Goal: Book appointment/travel/reservation

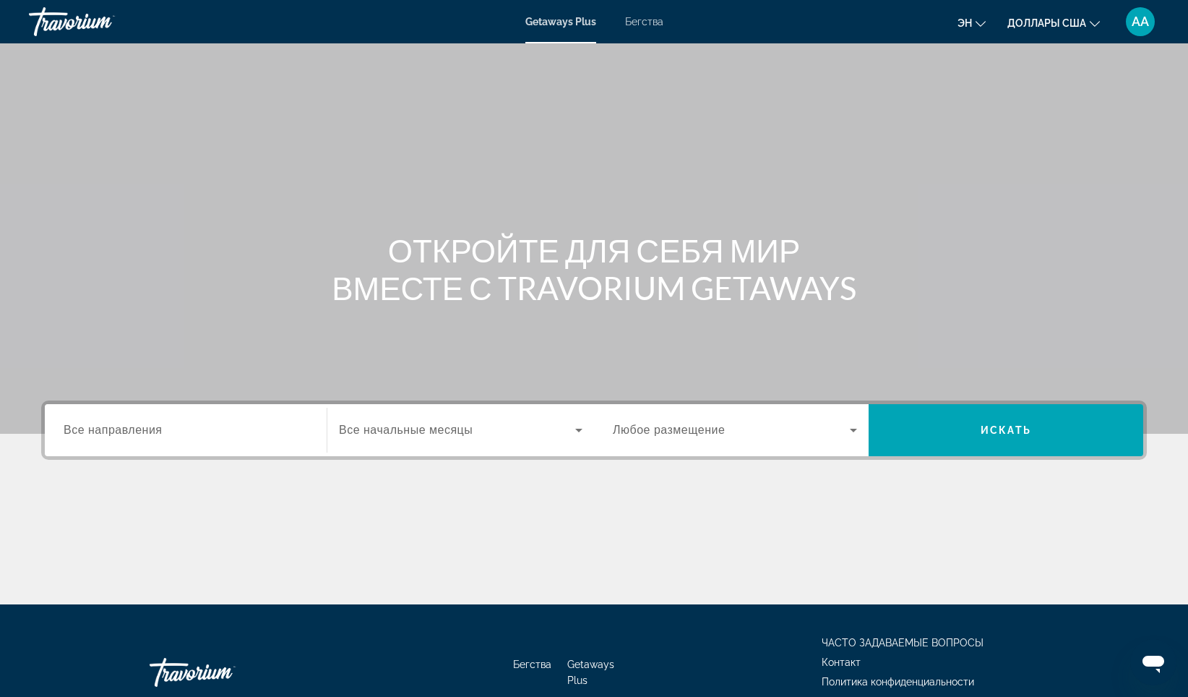
click at [152, 430] on span "Все направления" at bounding box center [113, 429] width 99 height 12
click at [152, 430] on input "Destination Все направления" at bounding box center [186, 430] width 244 height 17
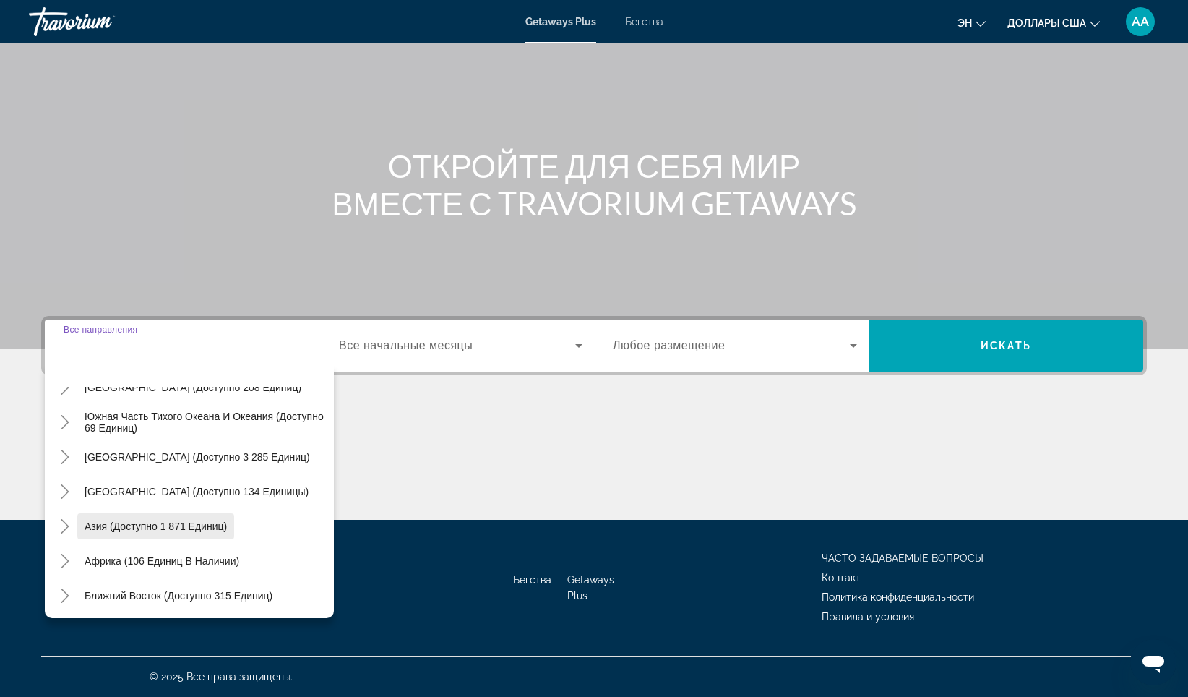
scroll to position [234, 0]
click at [150, 525] on span "Азия (доступно 1 871 единиц)" at bounding box center [156, 524] width 142 height 12
type input "**********"
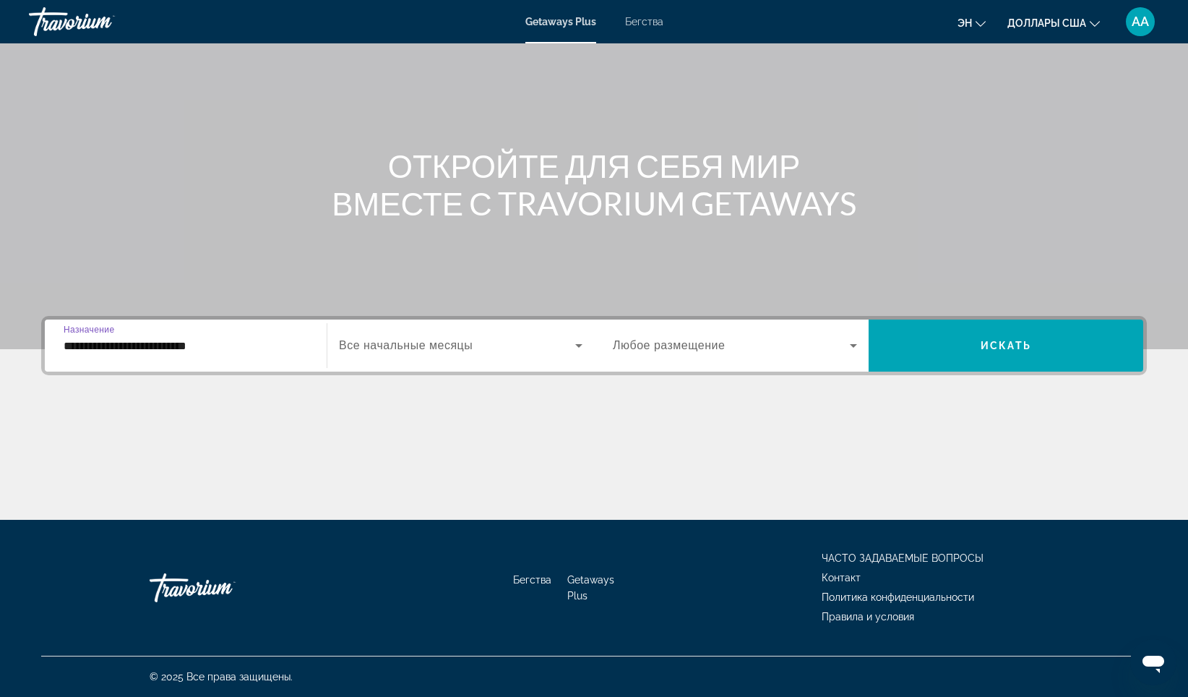
click at [413, 350] on span "Все начальные месяцы" at bounding box center [406, 345] width 134 height 12
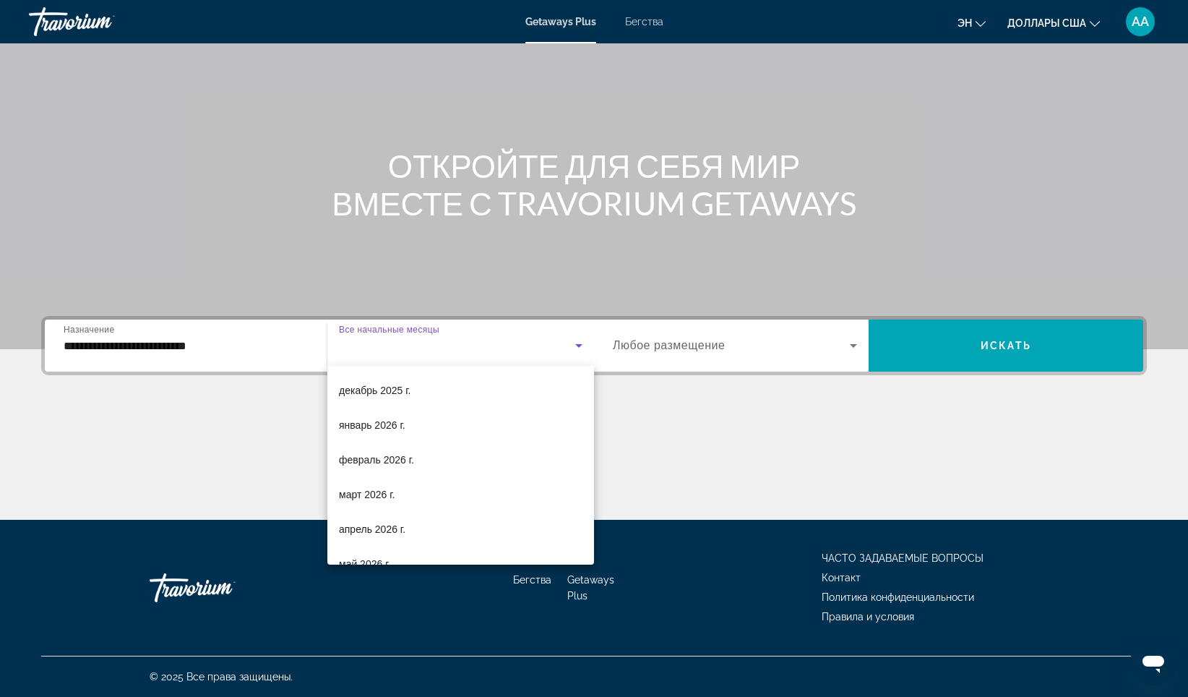
scroll to position [145, 0]
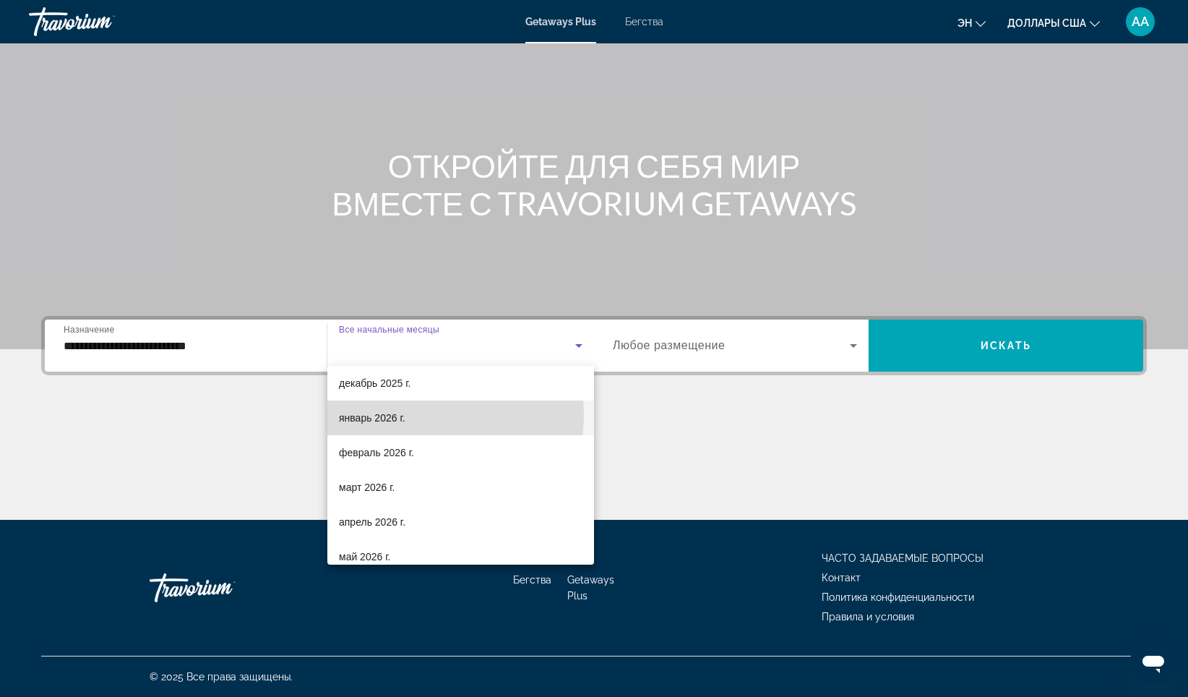
click at [376, 414] on font "январь 2026 г." at bounding box center [372, 418] width 66 height 12
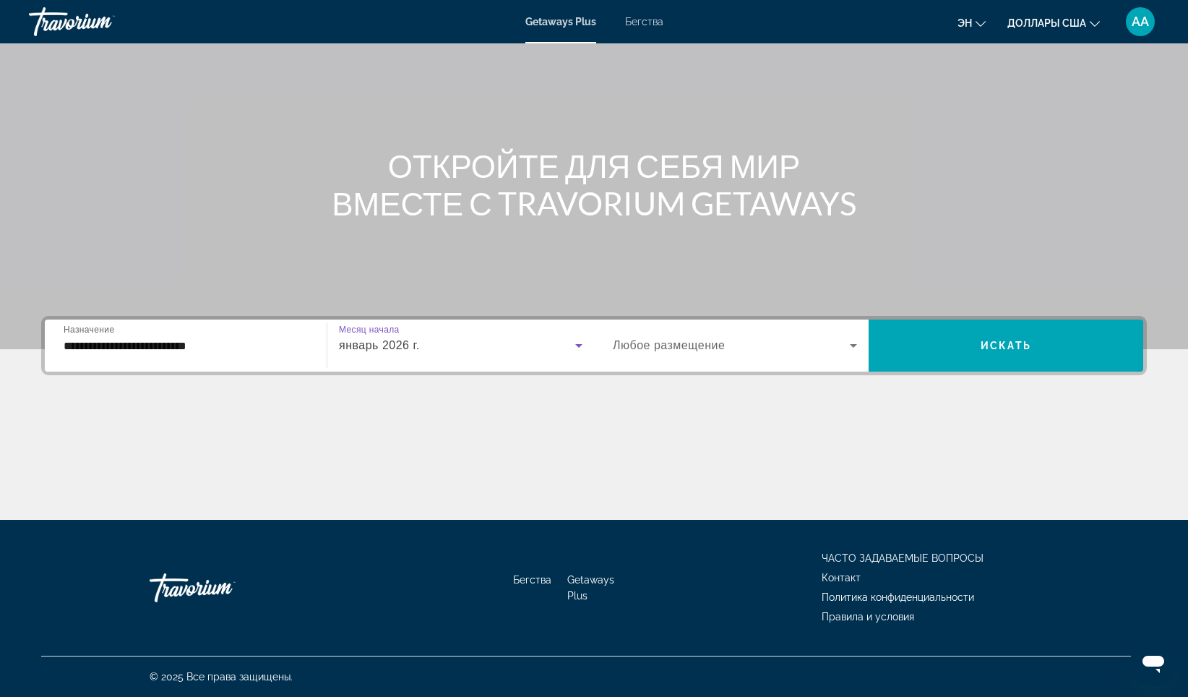
click at [736, 348] on span "Виджет поиска" at bounding box center [731, 345] width 237 height 17
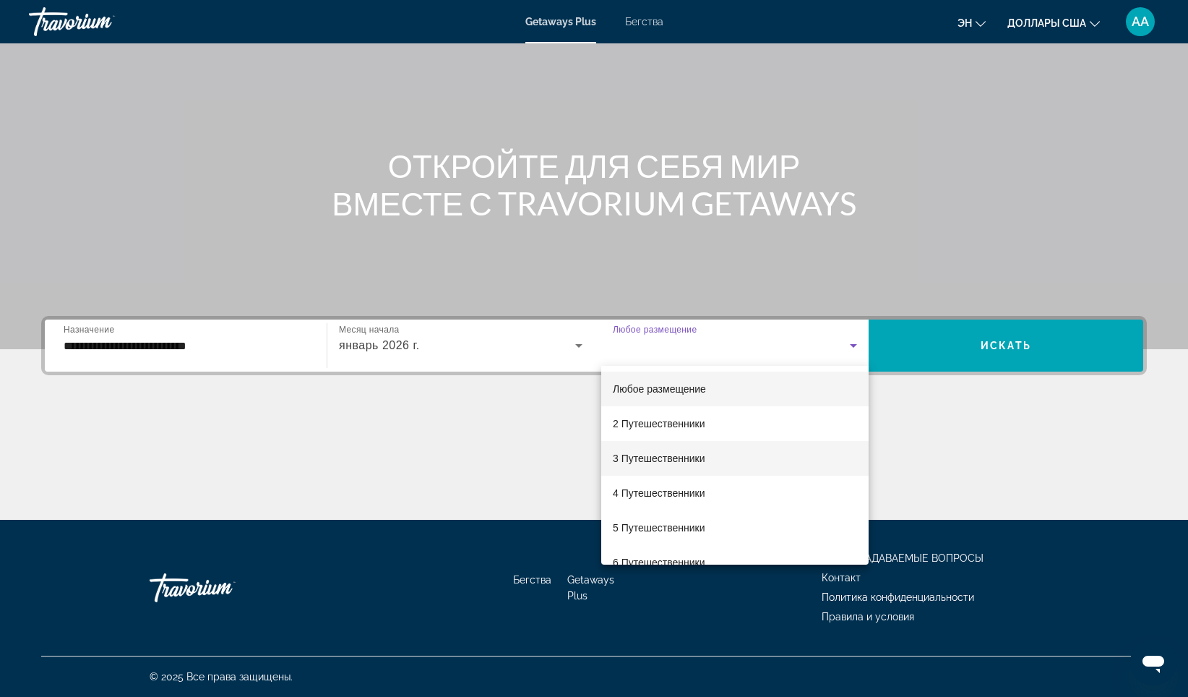
click at [671, 459] on font "3 Путешественники" at bounding box center [659, 458] width 92 height 12
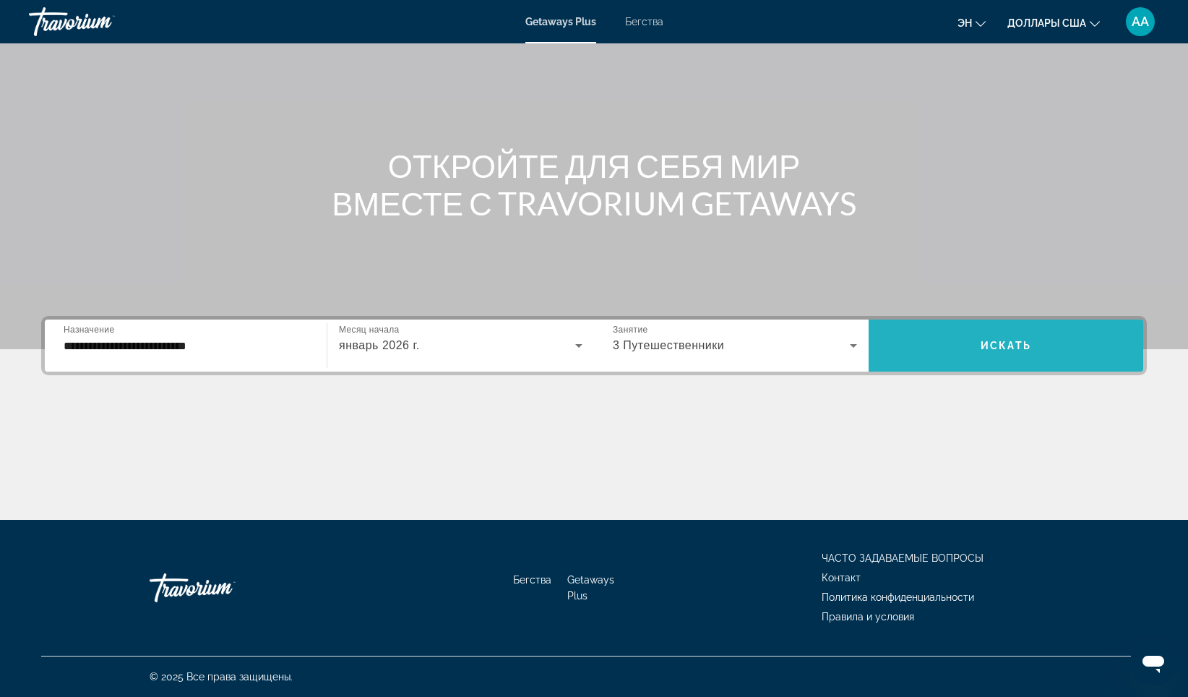
click at [1004, 352] on span "Виджет поиска" at bounding box center [1005, 345] width 275 height 35
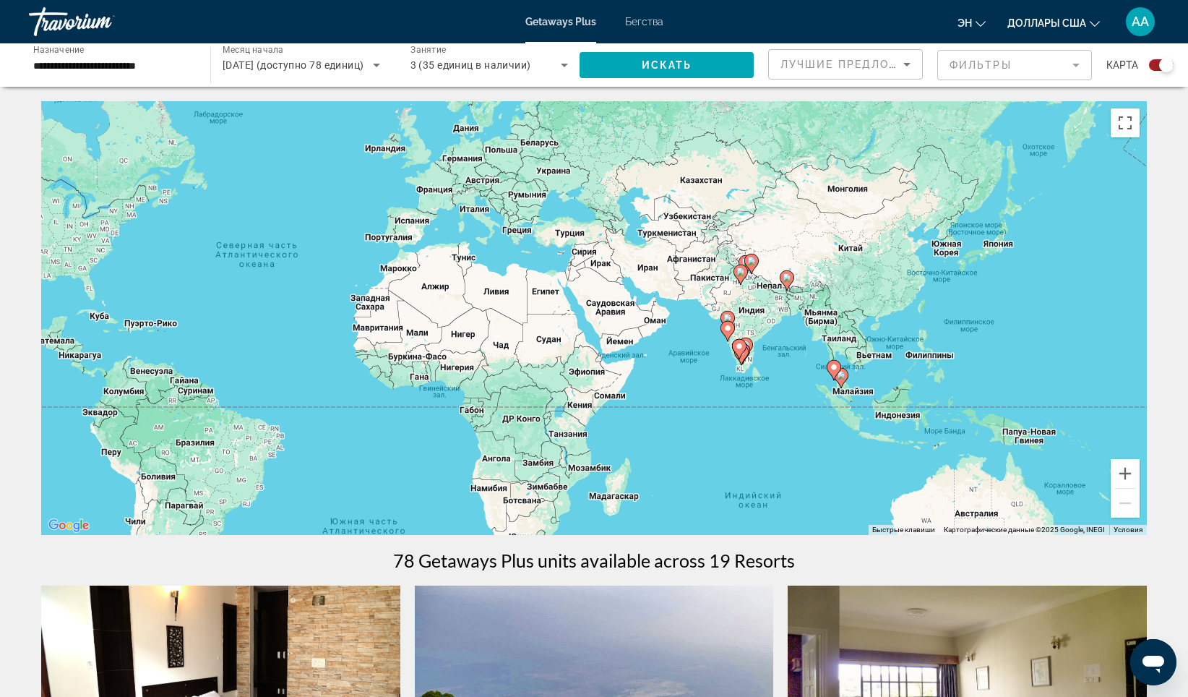
drag, startPoint x: 990, startPoint y: 391, endPoint x: 664, endPoint y: 349, distance: 328.5
click at [664, 349] on div "Чтобы активировать перетаскивание с помощью клавиатуры, нажмите Alt + Ввод. Пос…" at bounding box center [593, 318] width 1105 height 434
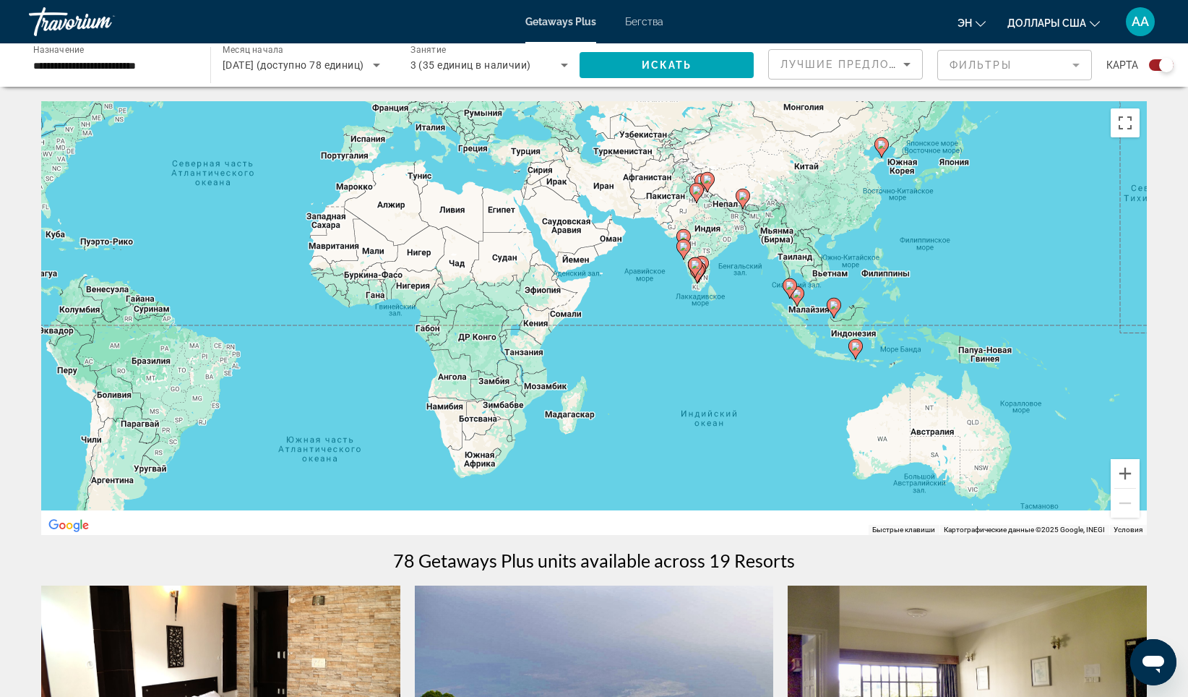
drag, startPoint x: 666, startPoint y: 401, endPoint x: 660, endPoint y: 311, distance: 89.8
click at [650, 254] on div "Чтобы активировать перетаскивание с помощью клавиатуры, нажмите Alt + Ввод. Пос…" at bounding box center [593, 318] width 1105 height 434
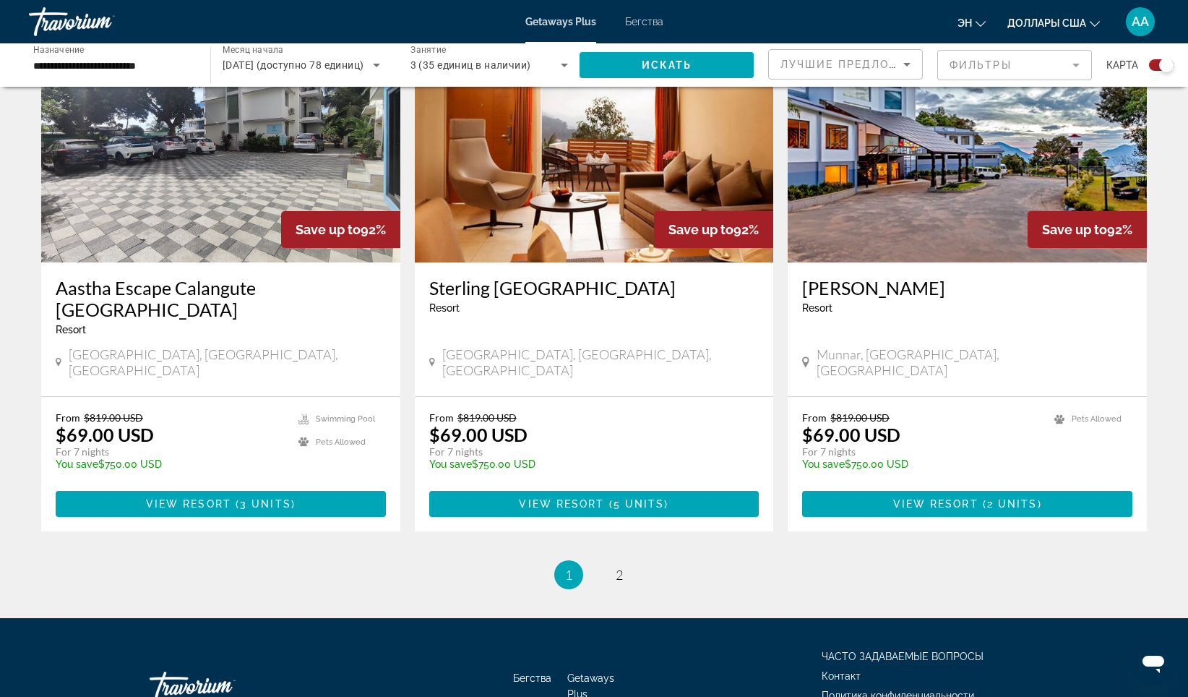
scroll to position [2089, 0]
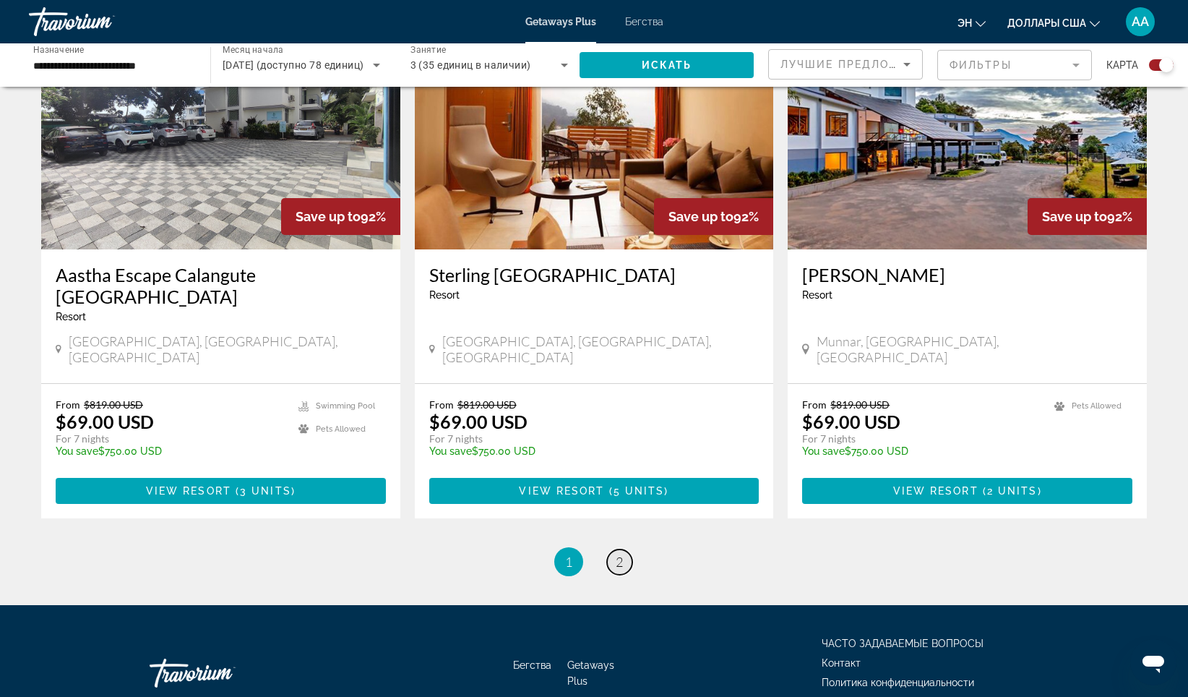
click at [622, 553] on span "2" at bounding box center [619, 561] width 7 height 16
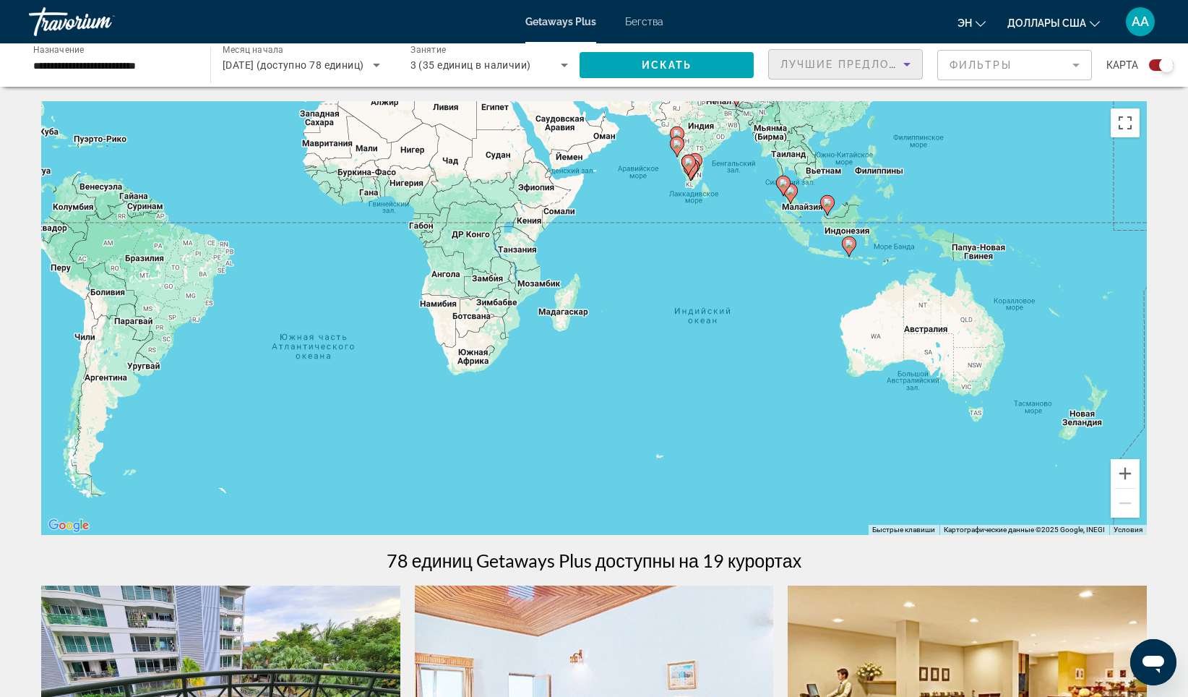
click at [850, 65] on span "Лучшие предложения" at bounding box center [857, 65] width 154 height 12
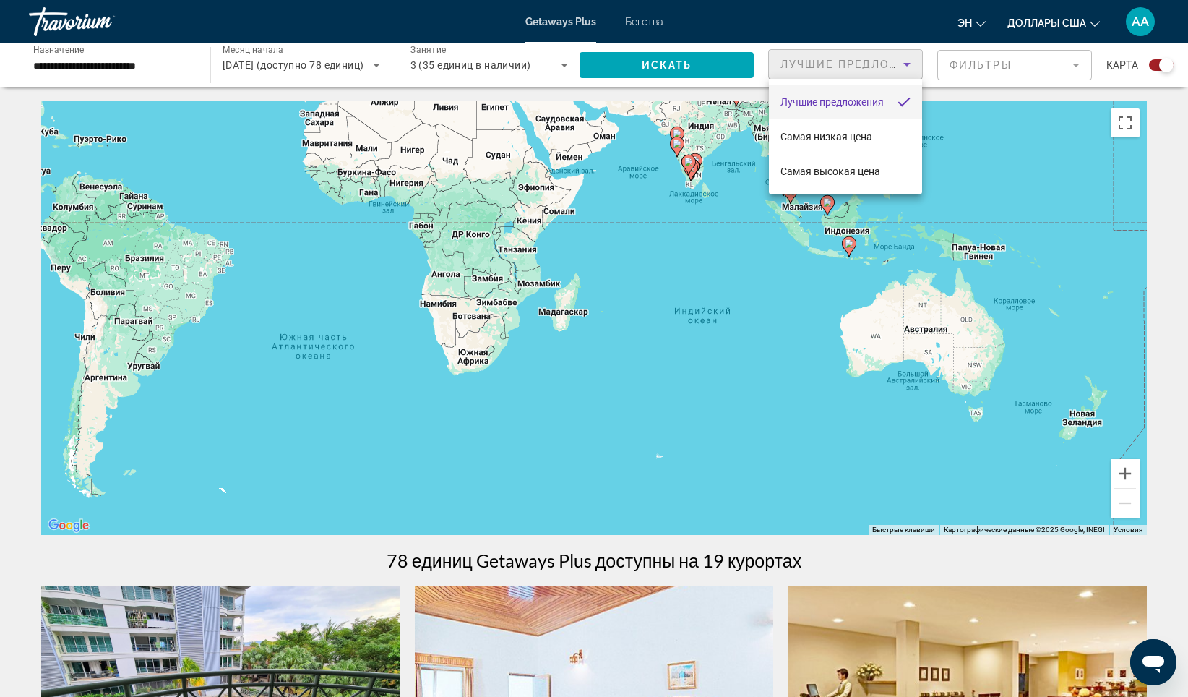
click at [1014, 69] on div at bounding box center [594, 348] width 1188 height 697
